Goal: Find contact information: Find contact information

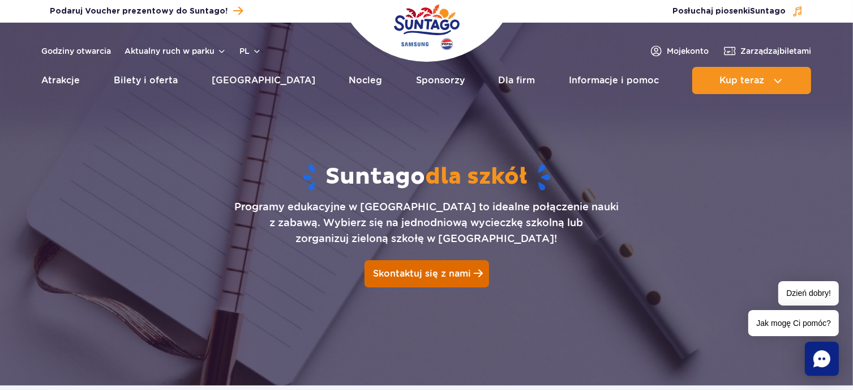
click at [400, 268] on span "Skontaktuj się z nami" at bounding box center [422, 273] width 98 height 11
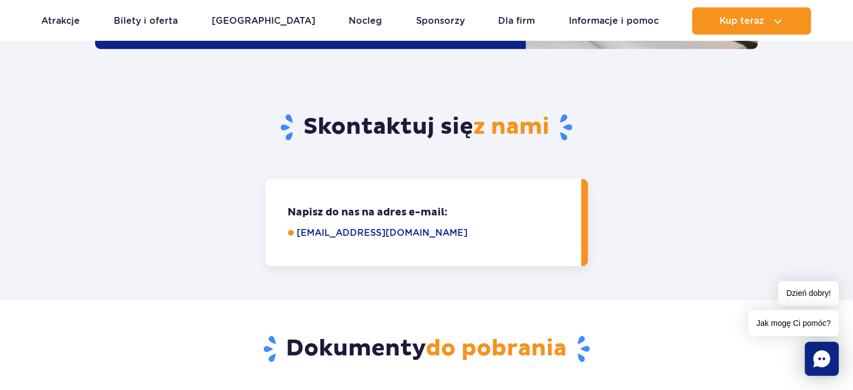
scroll to position [1765, 0]
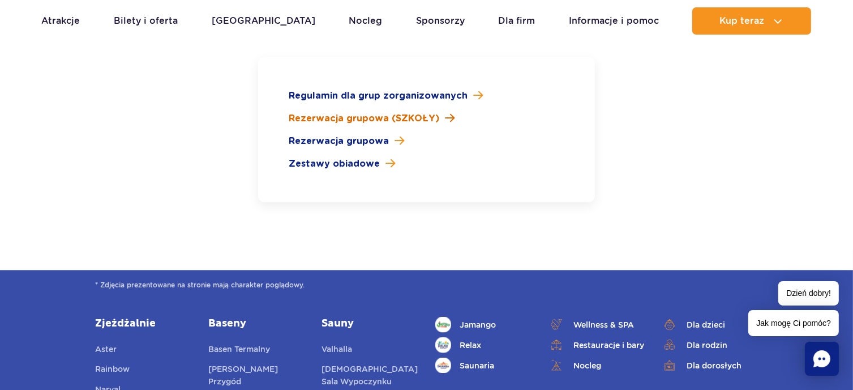
click at [401, 112] on span "Rezerwacja grupowa (SZKOŁY)" at bounding box center [364, 119] width 151 height 14
click at [370, 134] on span "Rezerwacja grupowa" at bounding box center [339, 141] width 100 height 14
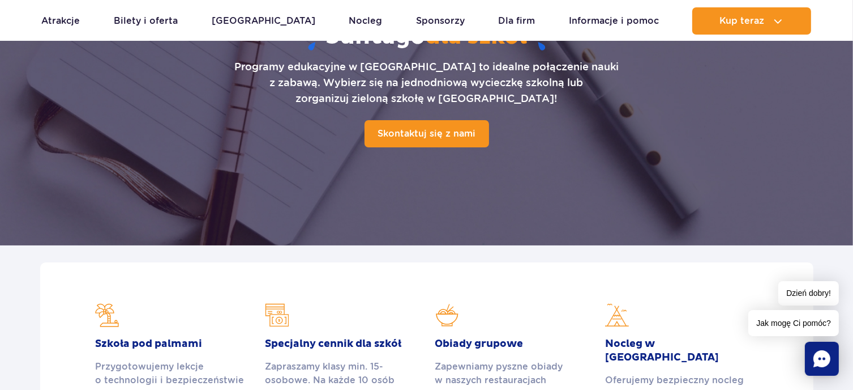
scroll to position [0, 0]
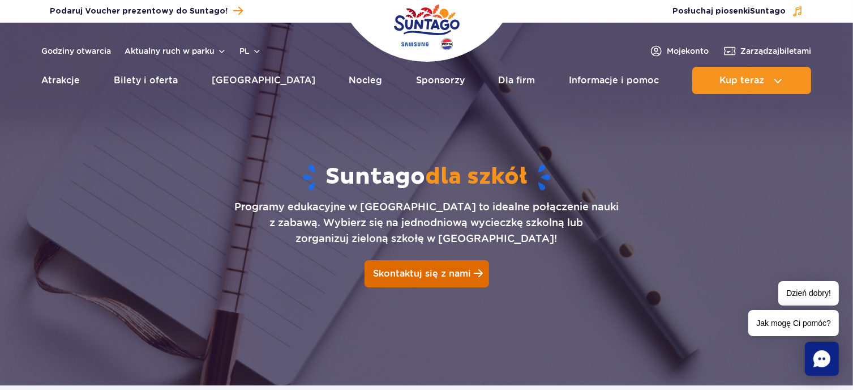
click at [387, 276] on span "Skontaktuj się z nami" at bounding box center [422, 273] width 98 height 11
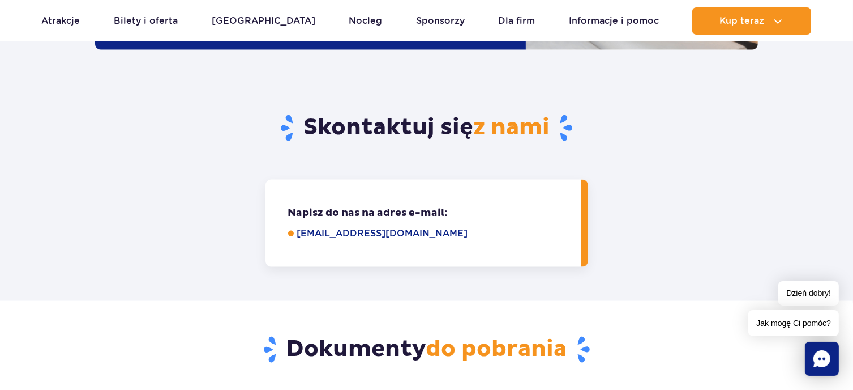
scroll to position [1424, 0]
click at [337, 226] on link "grupy@parkofpoland.com" at bounding box center [431, 233] width 268 height 14
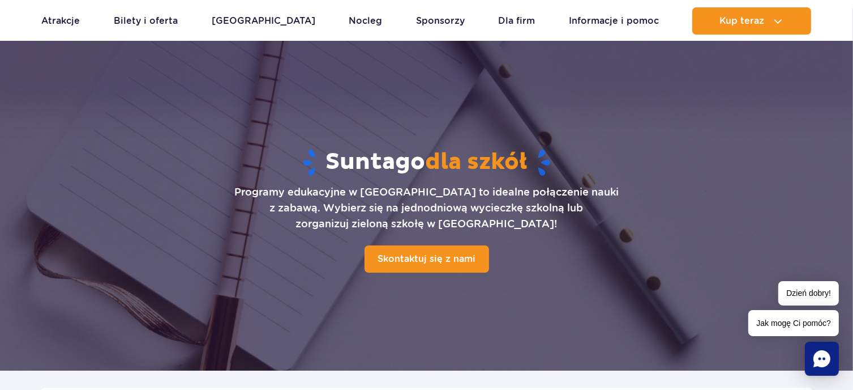
scroll to position [0, 0]
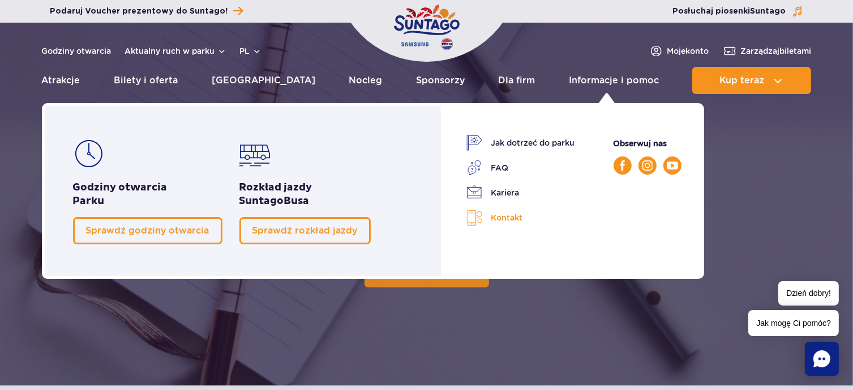
click at [480, 215] on img at bounding box center [475, 218] width 16 height 16
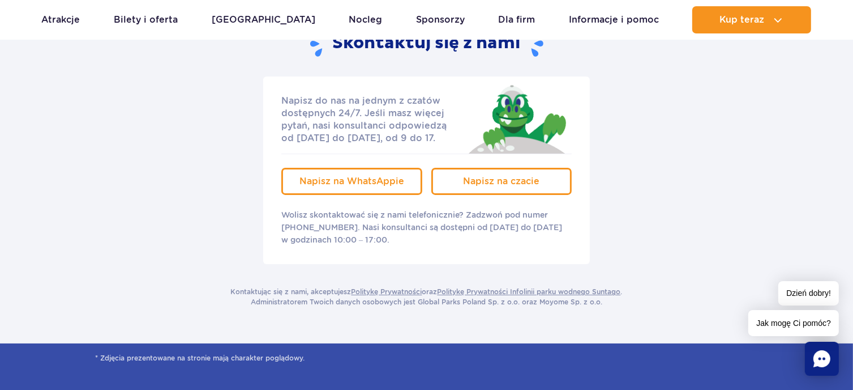
scroll to position [77, 0]
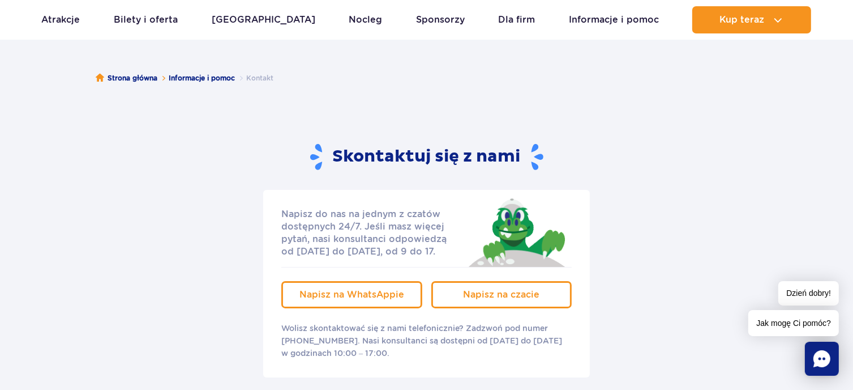
click at [663, 186] on section "Skontaktuj się z nami Napisz do nas na jednym z czatów dostępnych 24/7. Jeśli m…" at bounding box center [426, 281] width 663 height 277
click at [639, 315] on div "Napisz do nas na jednym z czatów dostępnych 24/7. Jeśli masz więcej pytań, nasi…" at bounding box center [427, 283] width 680 height 187
click at [634, 157] on div "Skontaktuj się z nami" at bounding box center [426, 157] width 663 height 29
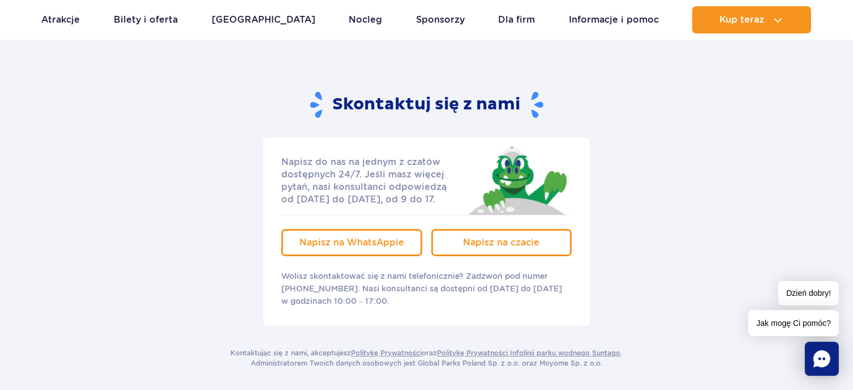
scroll to position [113, 0]
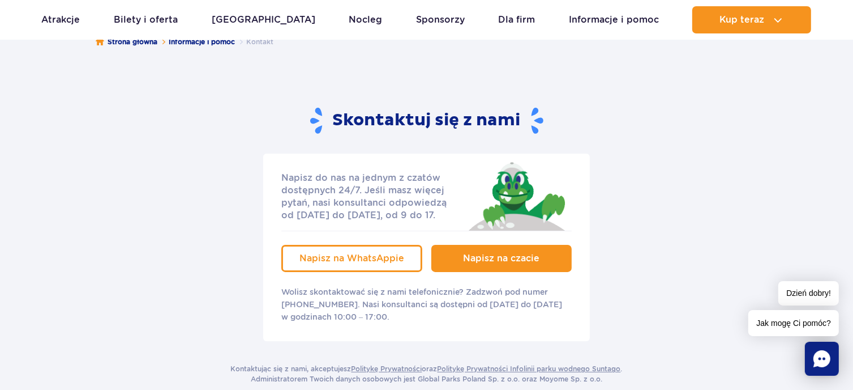
click at [556, 251] on link "Napisz na czacie" at bounding box center [502, 258] width 141 height 27
